Goal: Task Accomplishment & Management: Use online tool/utility

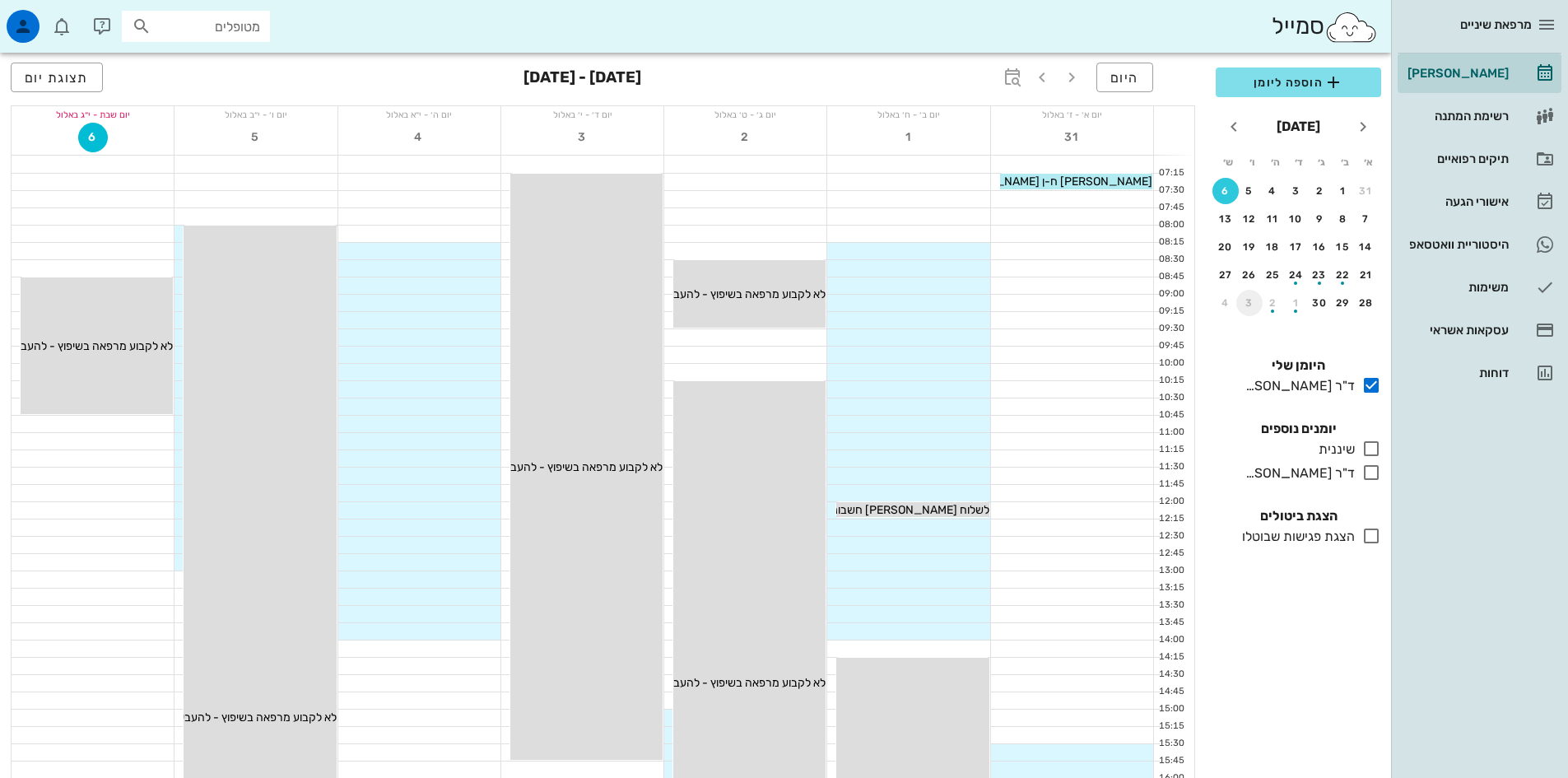
click at [1247, 300] on div "3" at bounding box center [1248, 303] width 26 height 12
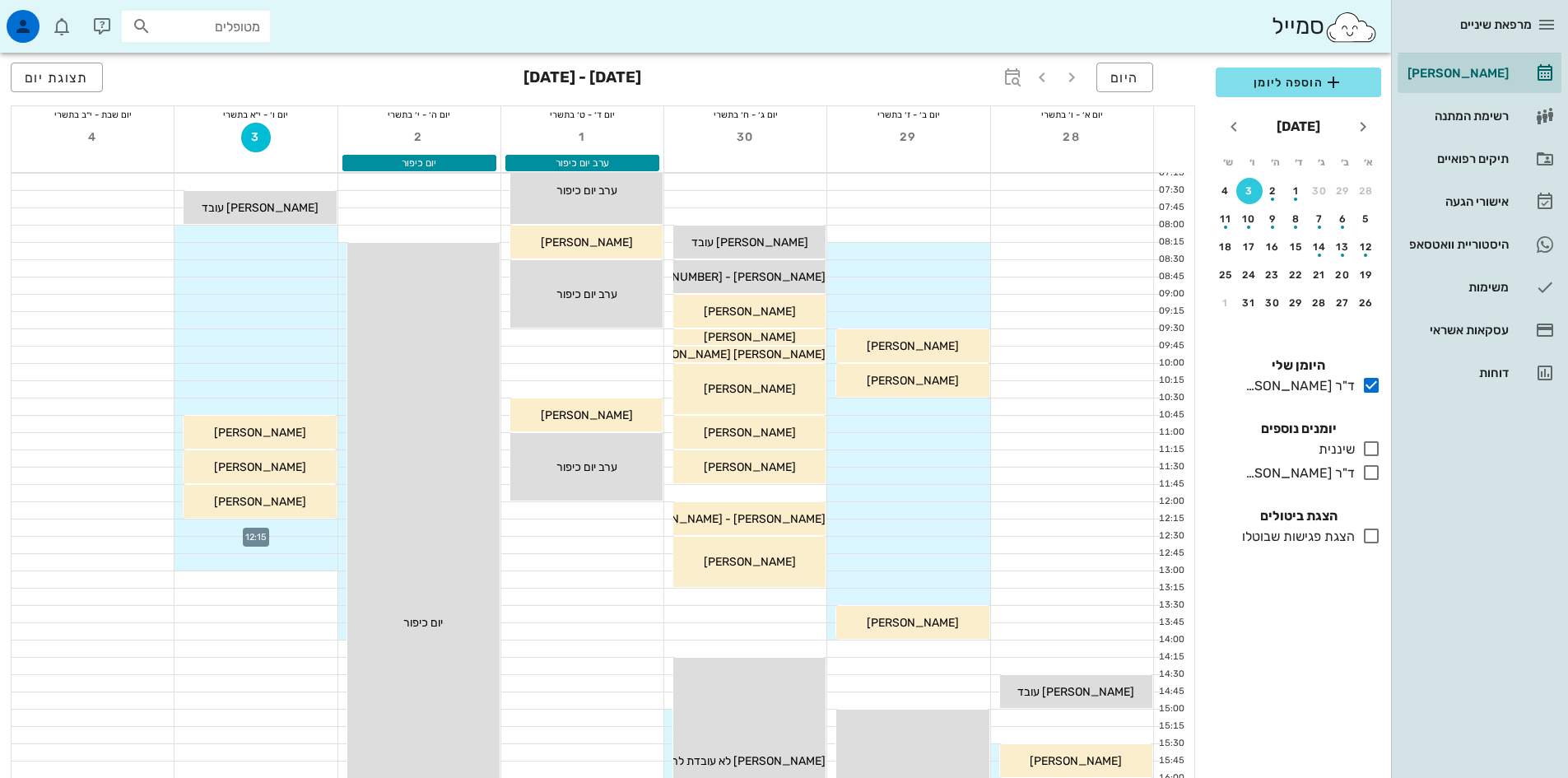
click at [323, 529] on div at bounding box center [255, 528] width 162 height 16
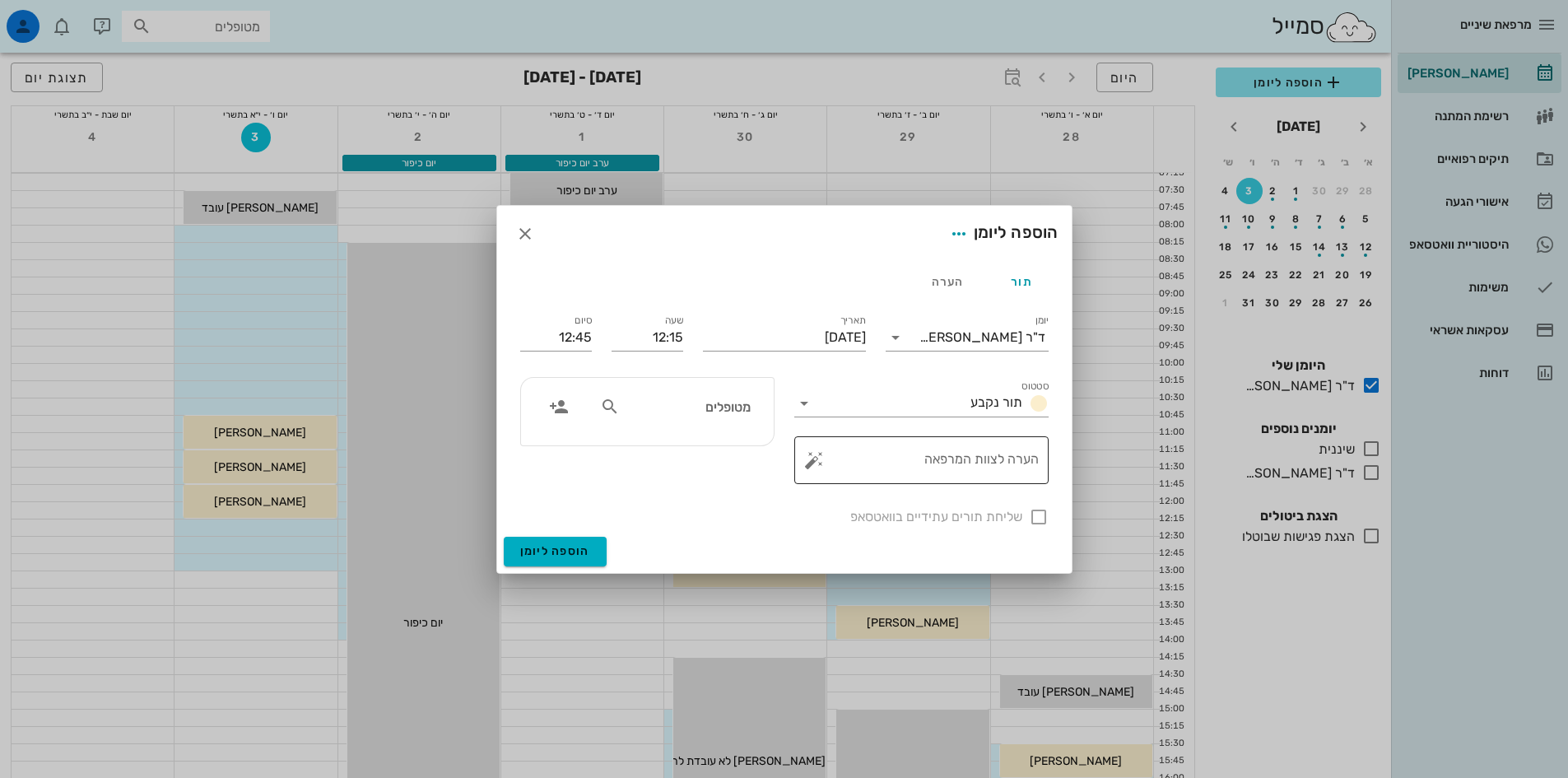
click at [997, 466] on textarea "הערה לצוות המרפאה" at bounding box center [928, 464] width 221 height 39
type textarea "n"
type textarea "מסיים ב 12:30"
click at [578, 549] on span "הוספה ליומן" at bounding box center [554, 551] width 70 height 14
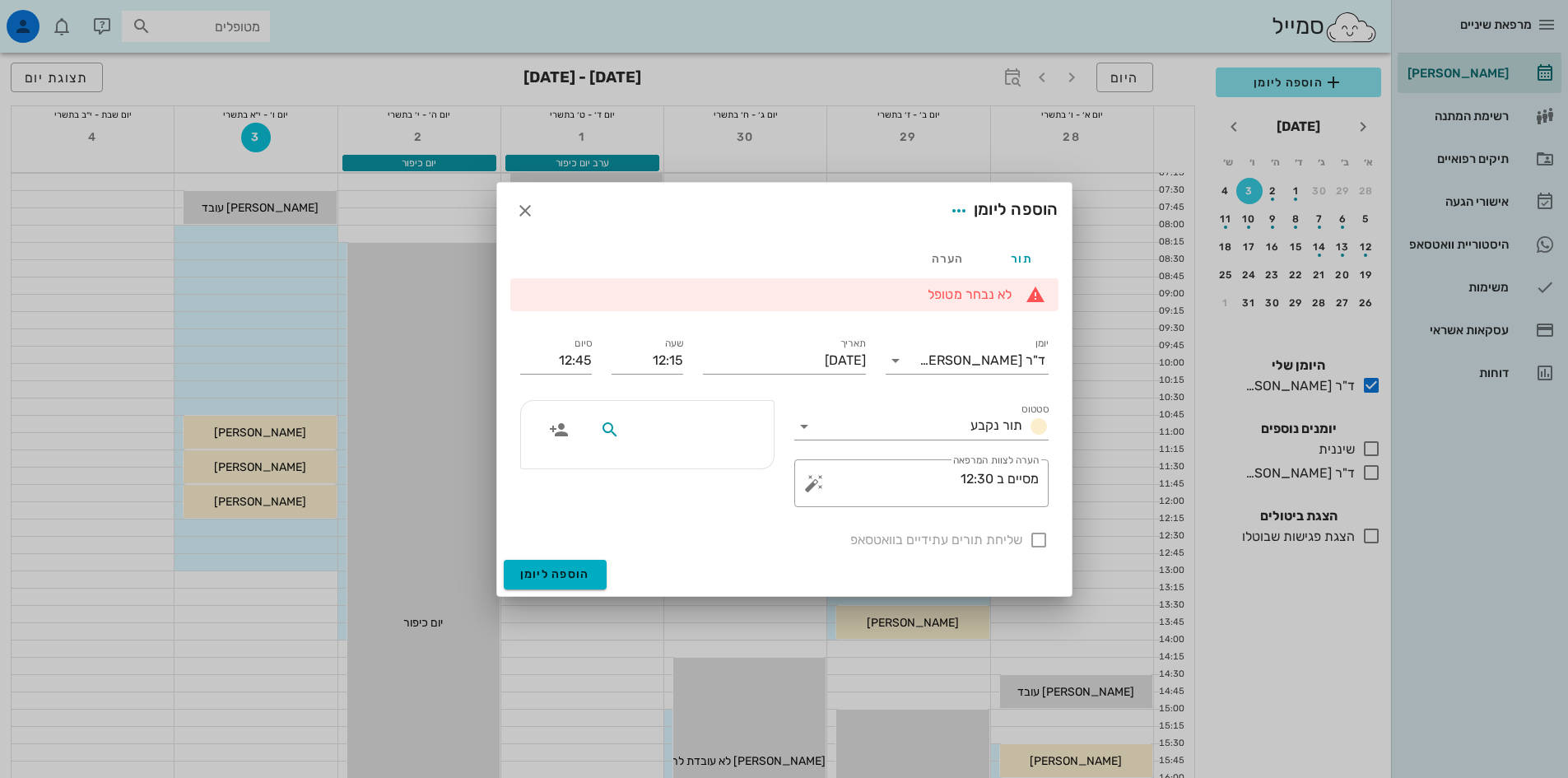
click at [750, 438] on input "text" at bounding box center [686, 429] width 127 height 21
type input "מסיים 12:30"
click at [518, 497] on div "מסיים 12:30" at bounding box center [647, 454] width 274 height 127
click at [566, 570] on span "הוספה ליומן" at bounding box center [554, 574] width 70 height 14
click at [955, 258] on div "הערה" at bounding box center [947, 258] width 74 height 39
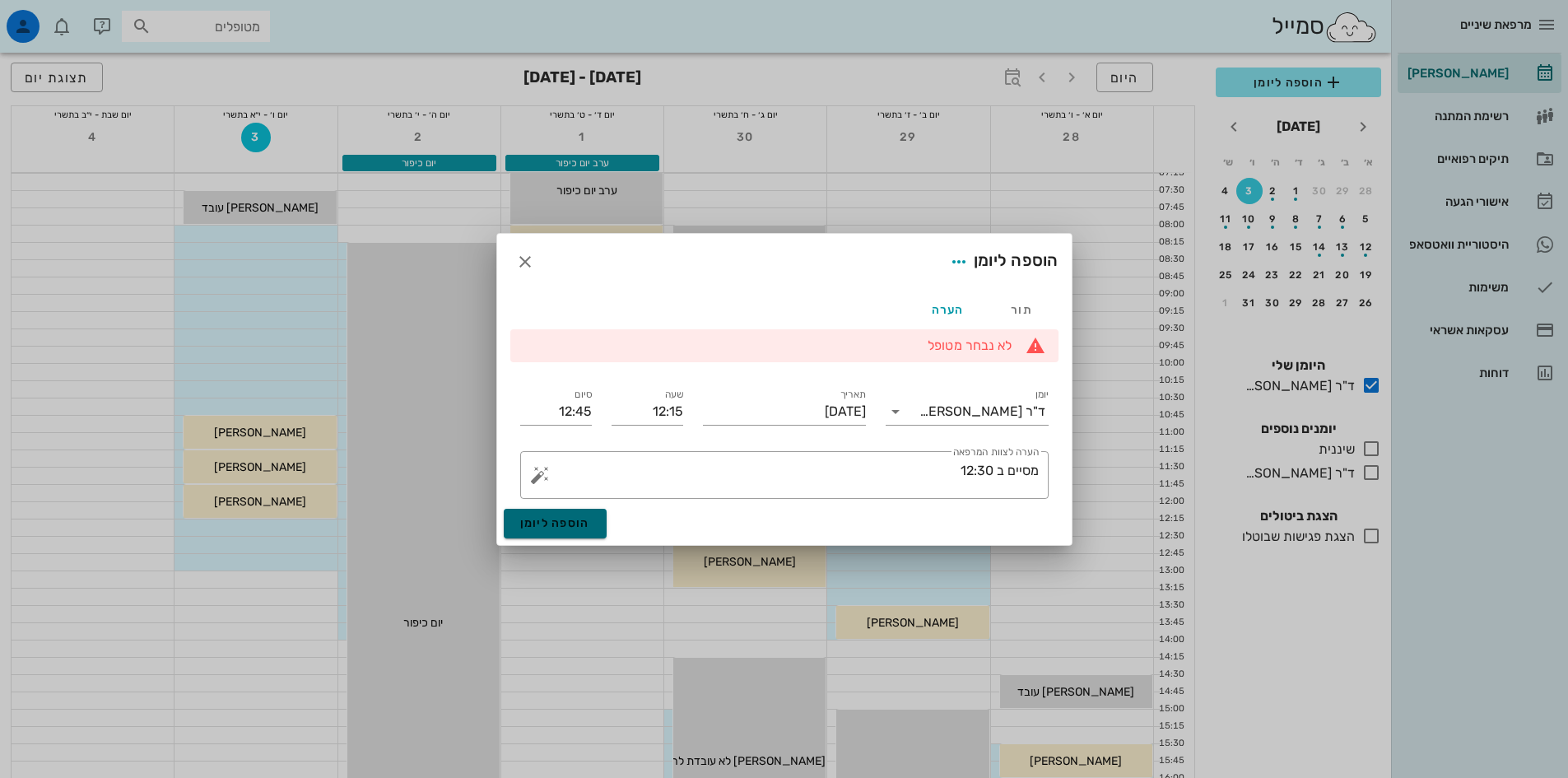
drag, startPoint x: 564, startPoint y: 526, endPoint x: 571, endPoint y: 514, distance: 13.9
click at [566, 524] on span "הוספה ליומן" at bounding box center [554, 523] width 70 height 14
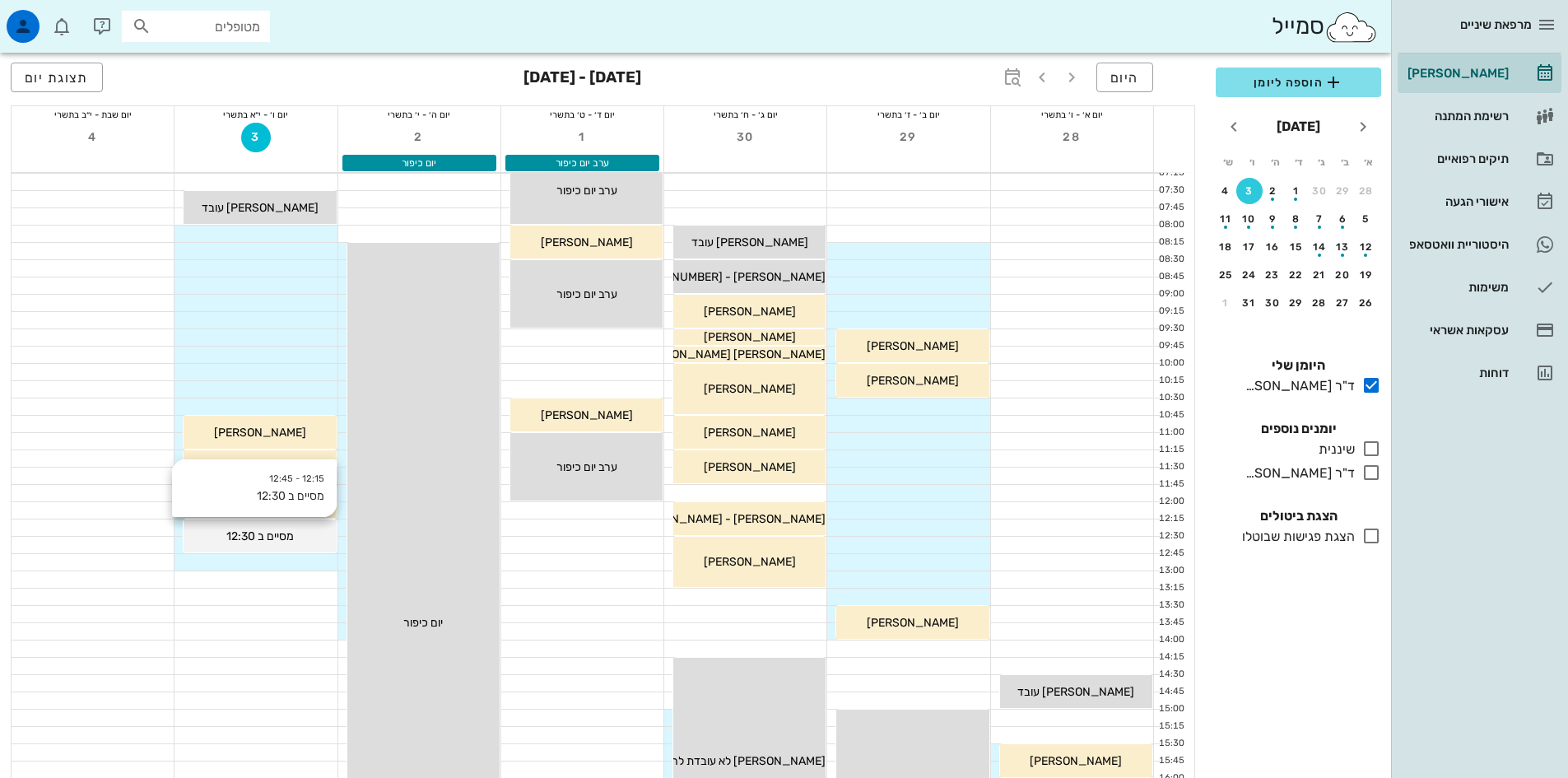
click at [246, 536] on span "מסיים ב 12:30" at bounding box center [260, 536] width 67 height 14
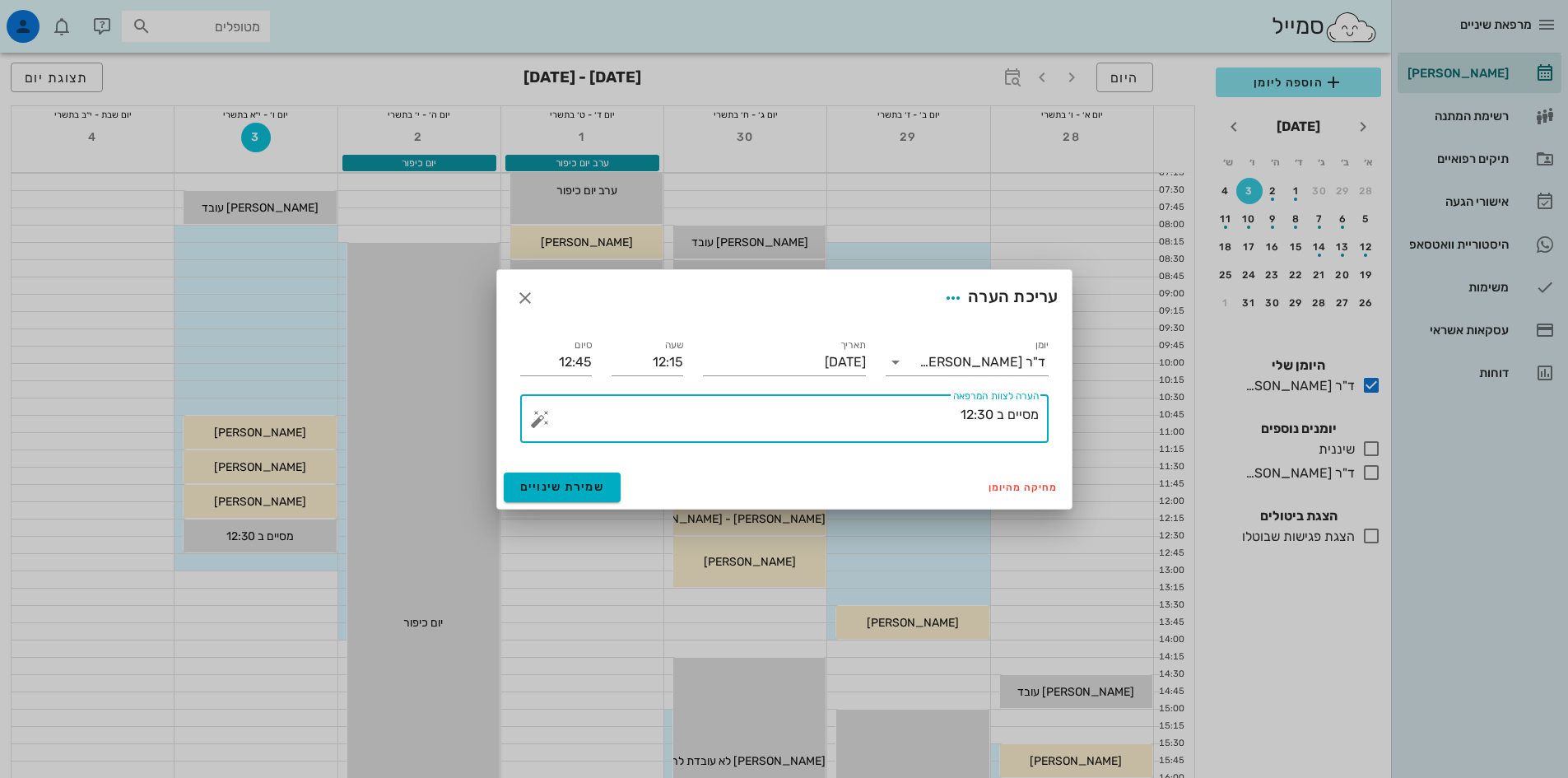
click at [986, 413] on textarea "מסיים ב 12:30" at bounding box center [790, 423] width 496 height 39
type textarea "מסיים ב 12:00"
click at [583, 492] on span "שמירת שינויים" at bounding box center [562, 487] width 85 height 14
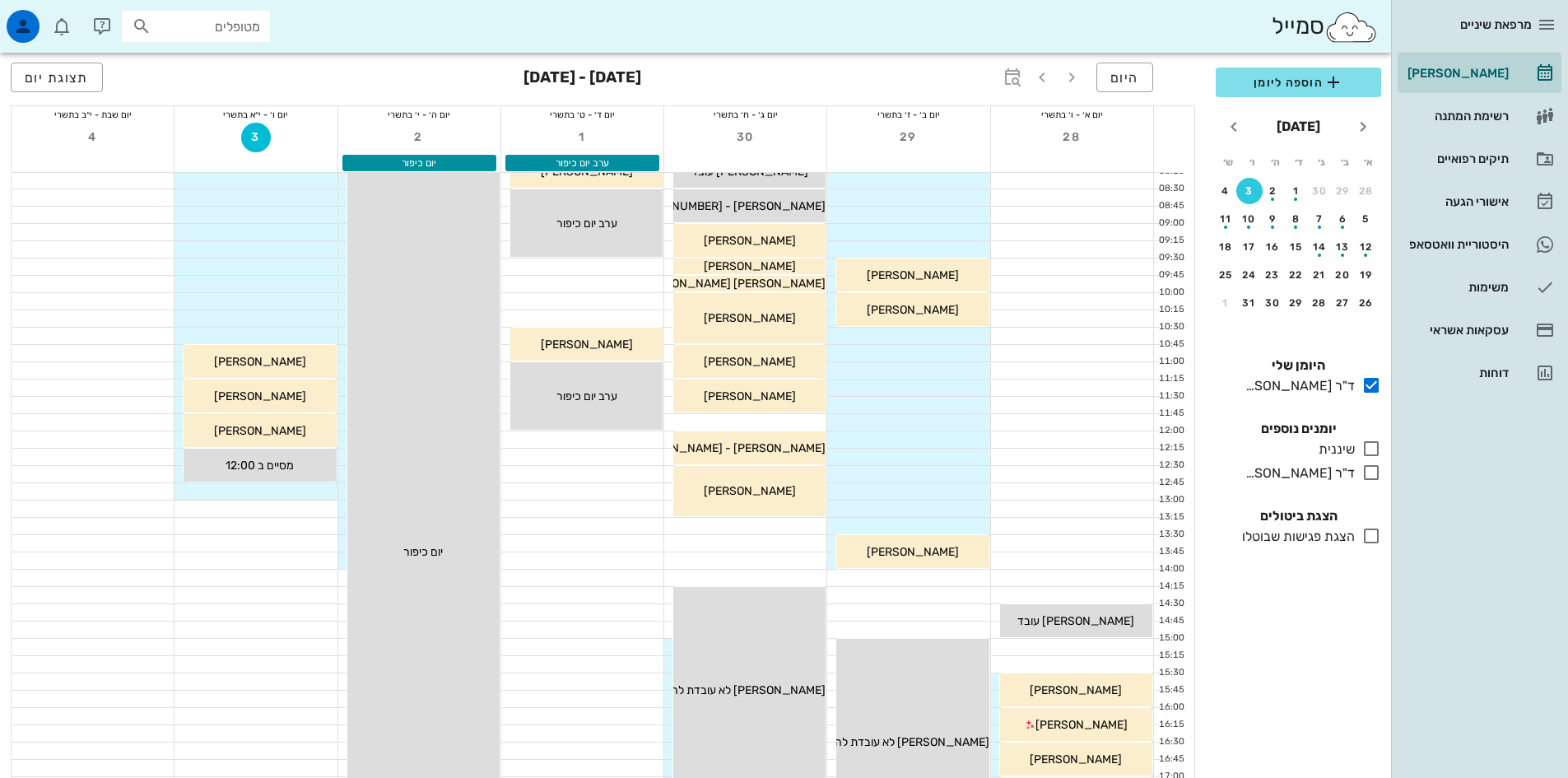
scroll to position [165, 0]
